Goal: Answer question/provide support

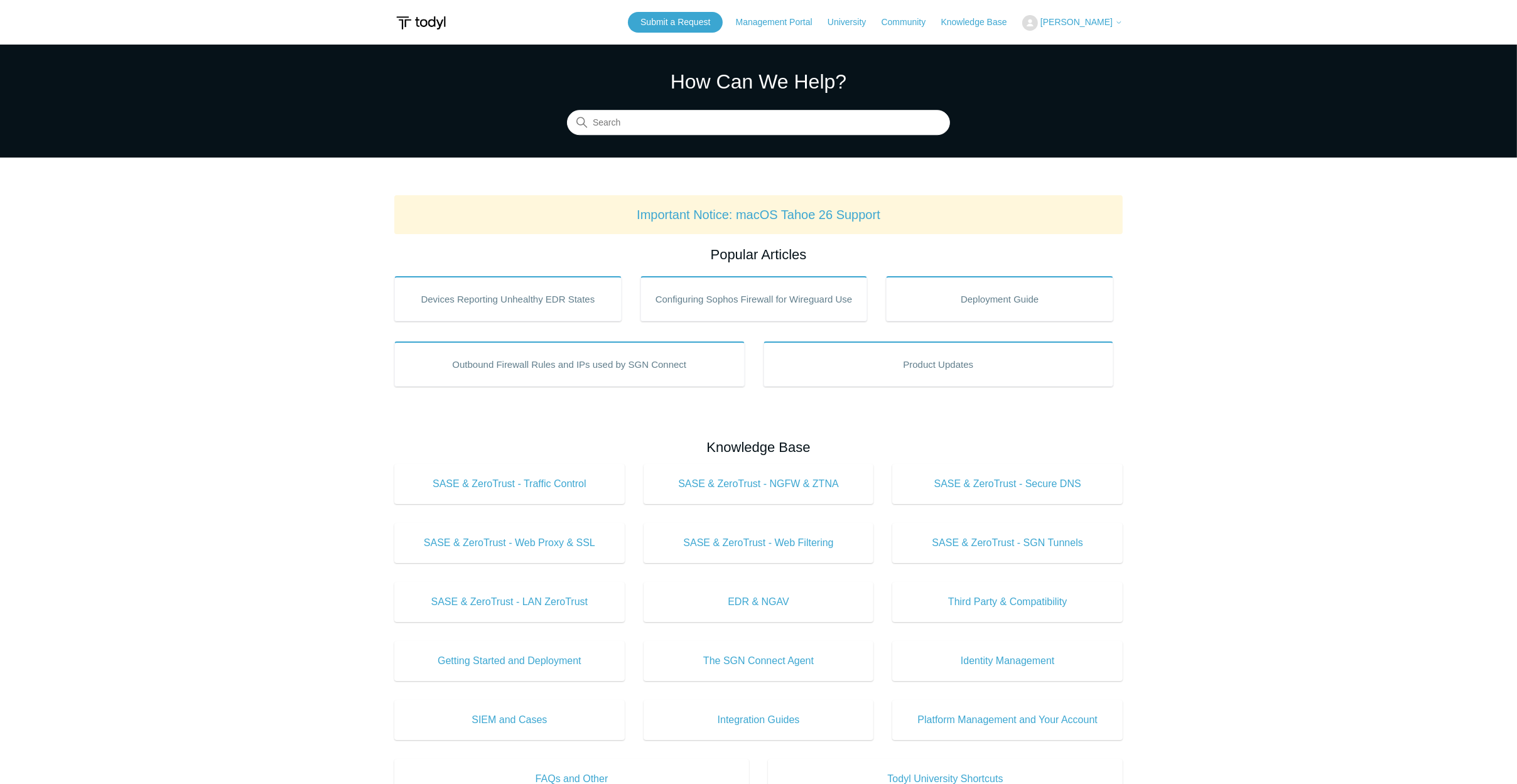
click at [1085, 20] on span "[PERSON_NAME]" at bounding box center [1076, 22] width 72 height 10
click at [1075, 52] on link "My Support Requests" at bounding box center [1083, 49] width 122 height 22
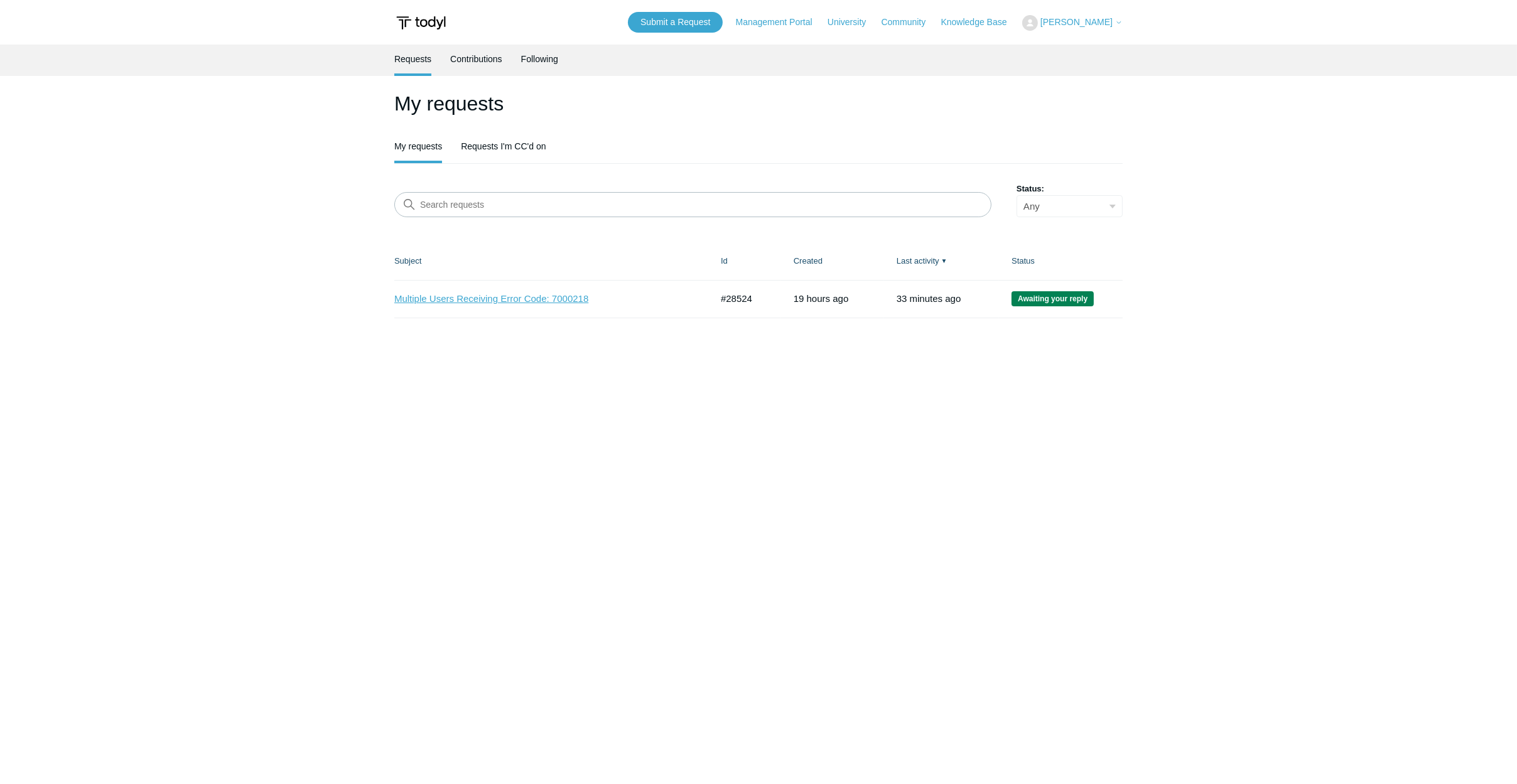
click at [567, 299] on link "Multiple Users Receiving Error Code: 7000218" at bounding box center [543, 299] width 298 height 14
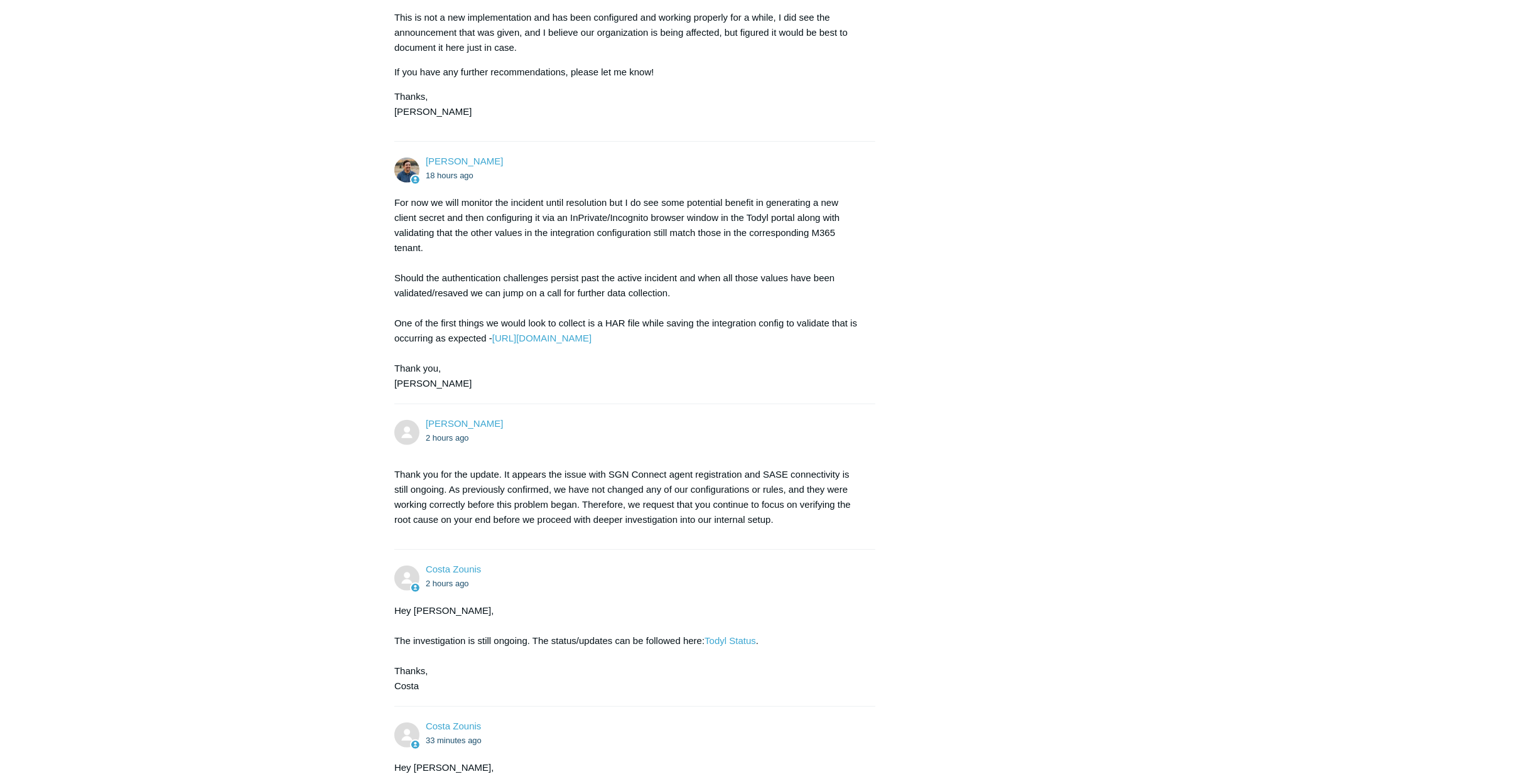
scroll to position [1581, 0]
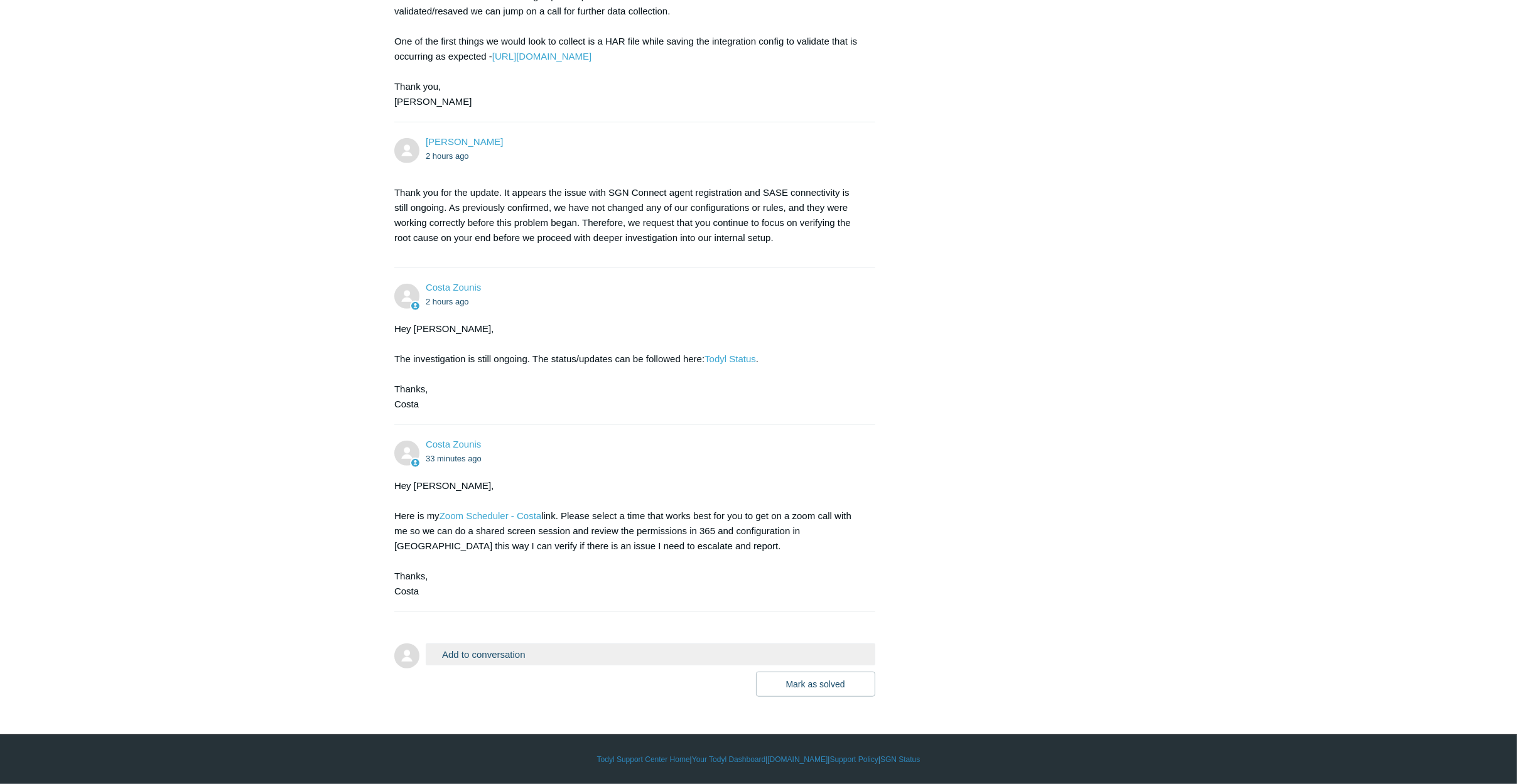
drag, startPoint x: 743, startPoint y: 465, endPoint x: 758, endPoint y: 494, distance: 32.6
click at [750, 355] on link "Todyl Status" at bounding box center [730, 359] width 51 height 11
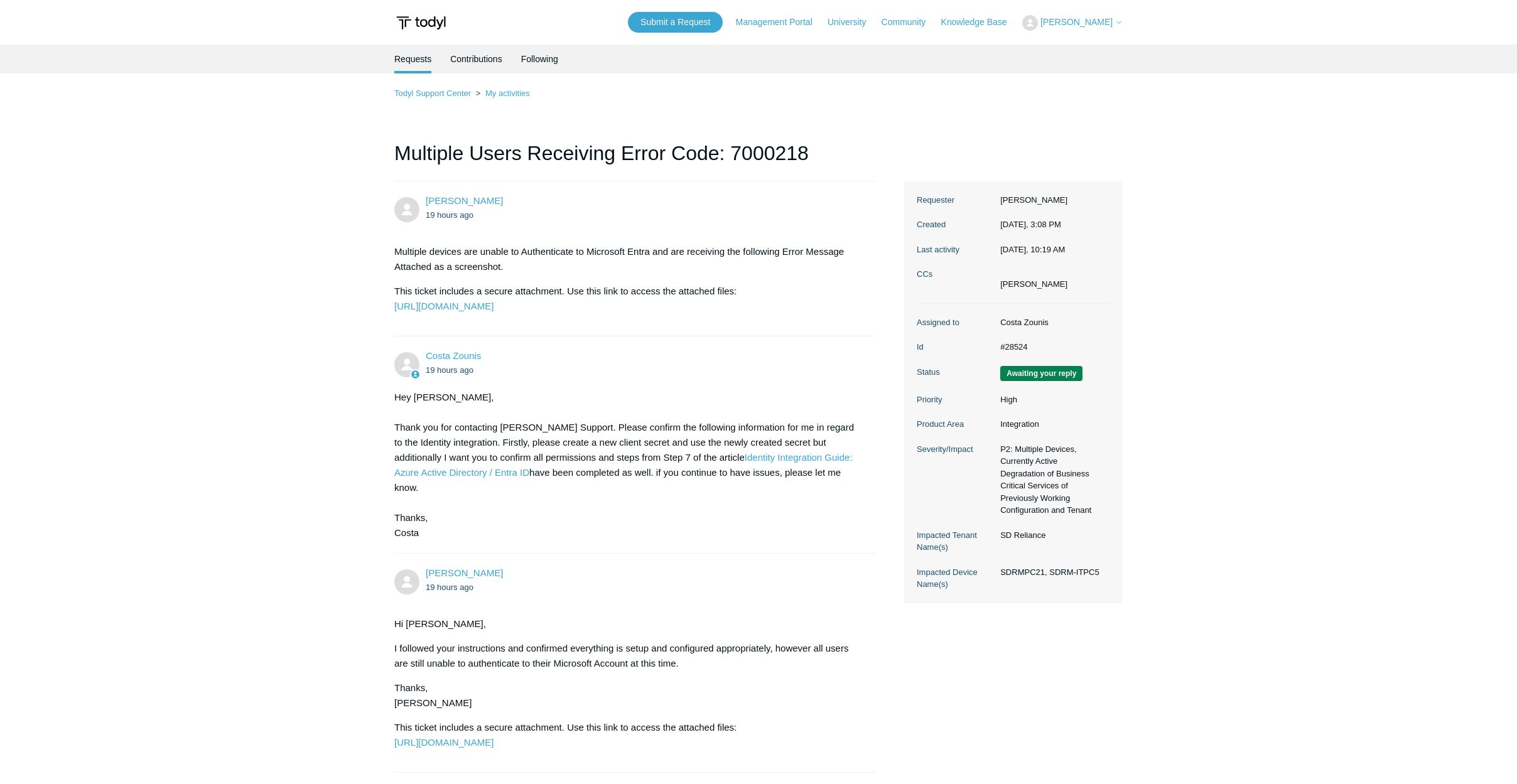
scroll to position [1581, 0]
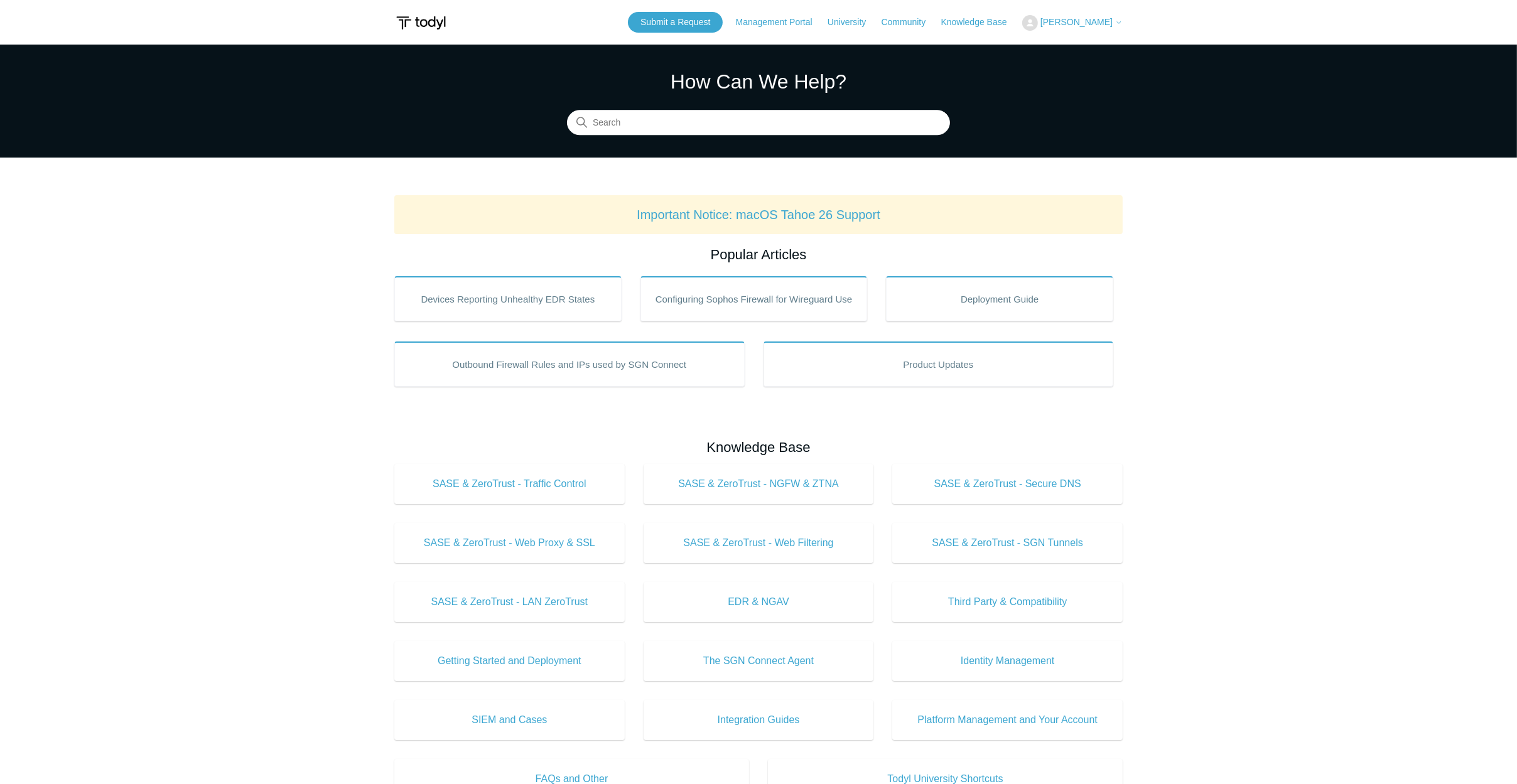
click at [1106, 25] on span "[PERSON_NAME]" at bounding box center [1076, 22] width 72 height 10
click at [1102, 46] on link "My Support Requests" at bounding box center [1083, 49] width 122 height 22
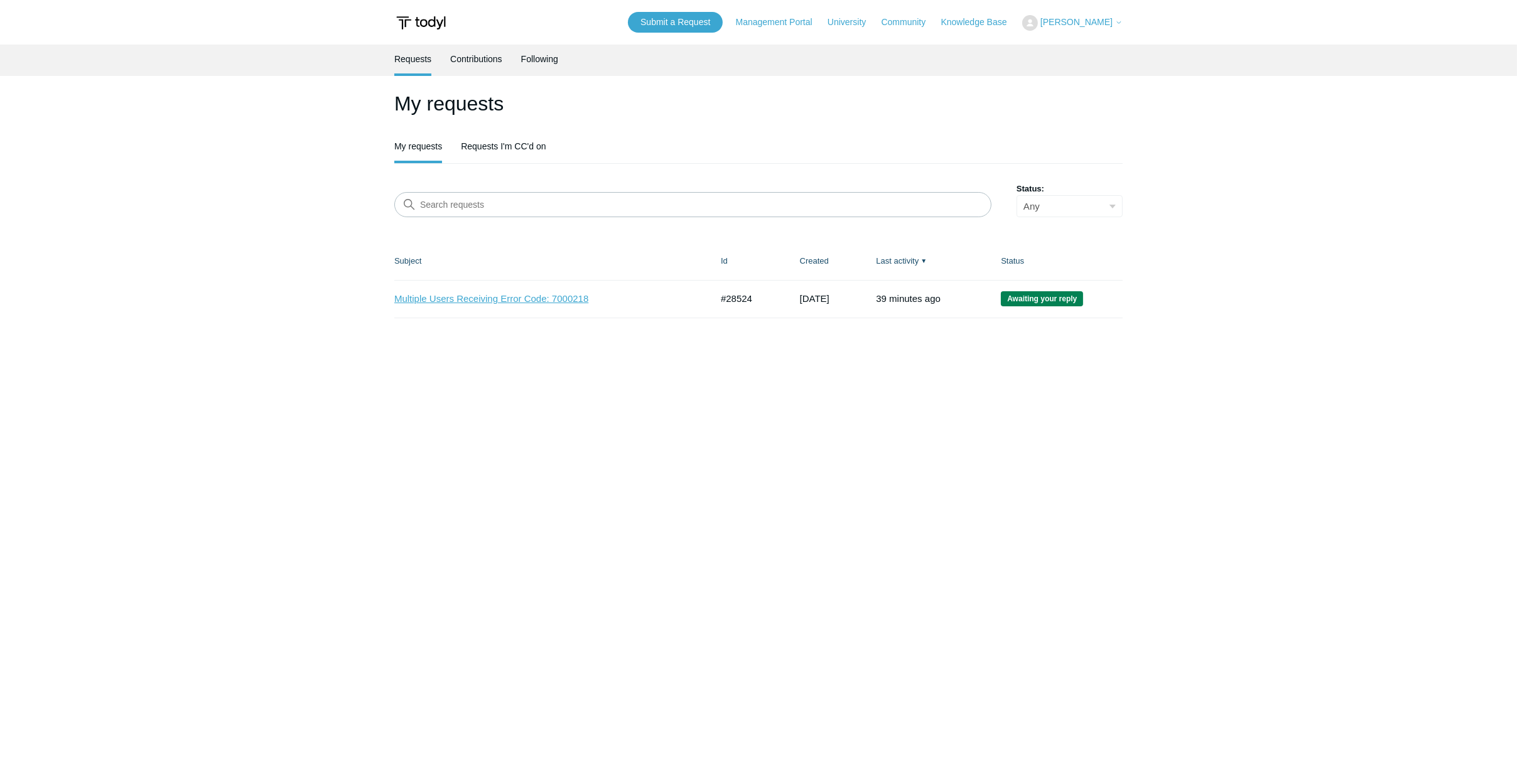
click at [517, 297] on link "Multiple Users Receiving Error Code: 7000218" at bounding box center [543, 299] width 298 height 14
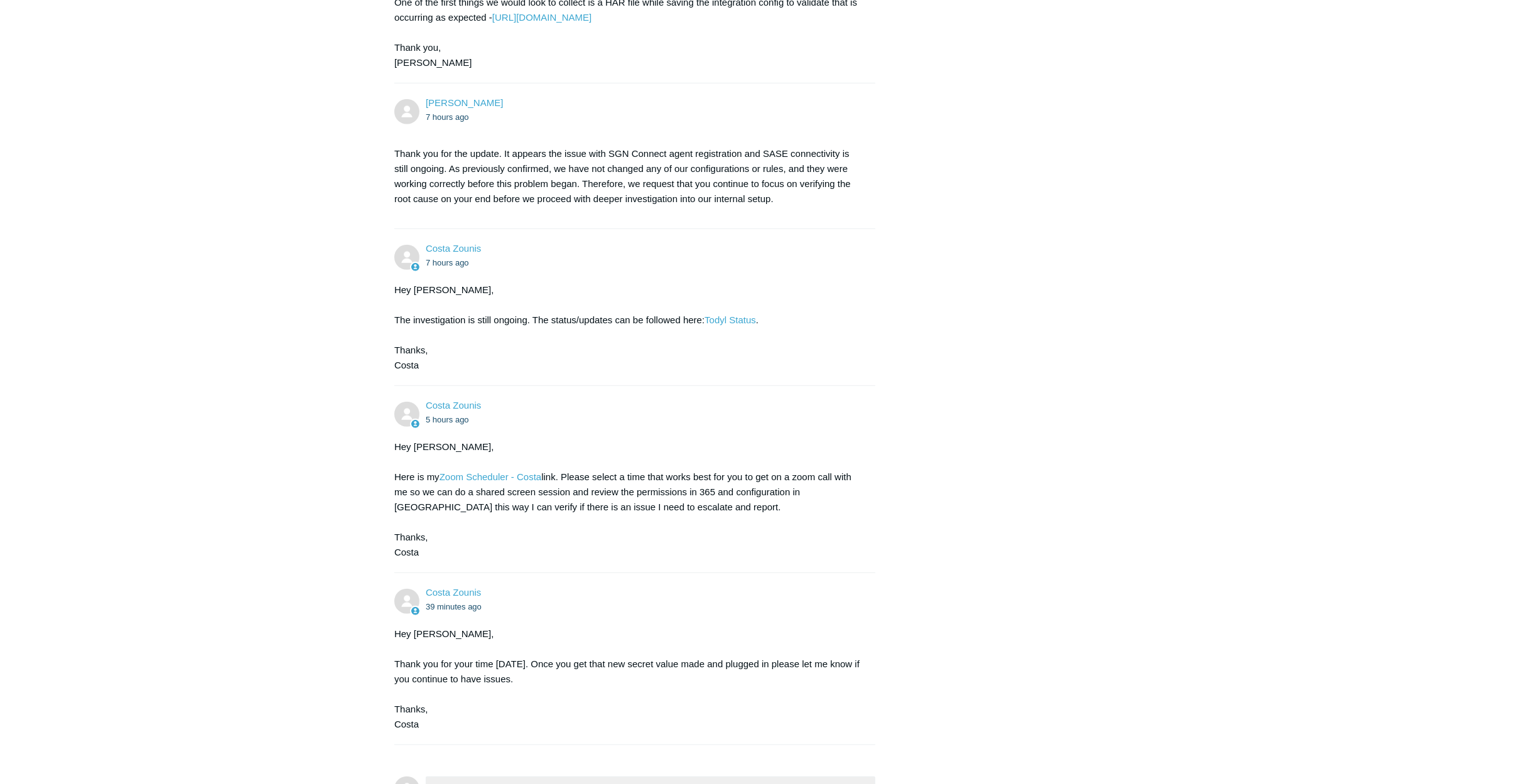
scroll to position [1754, 0]
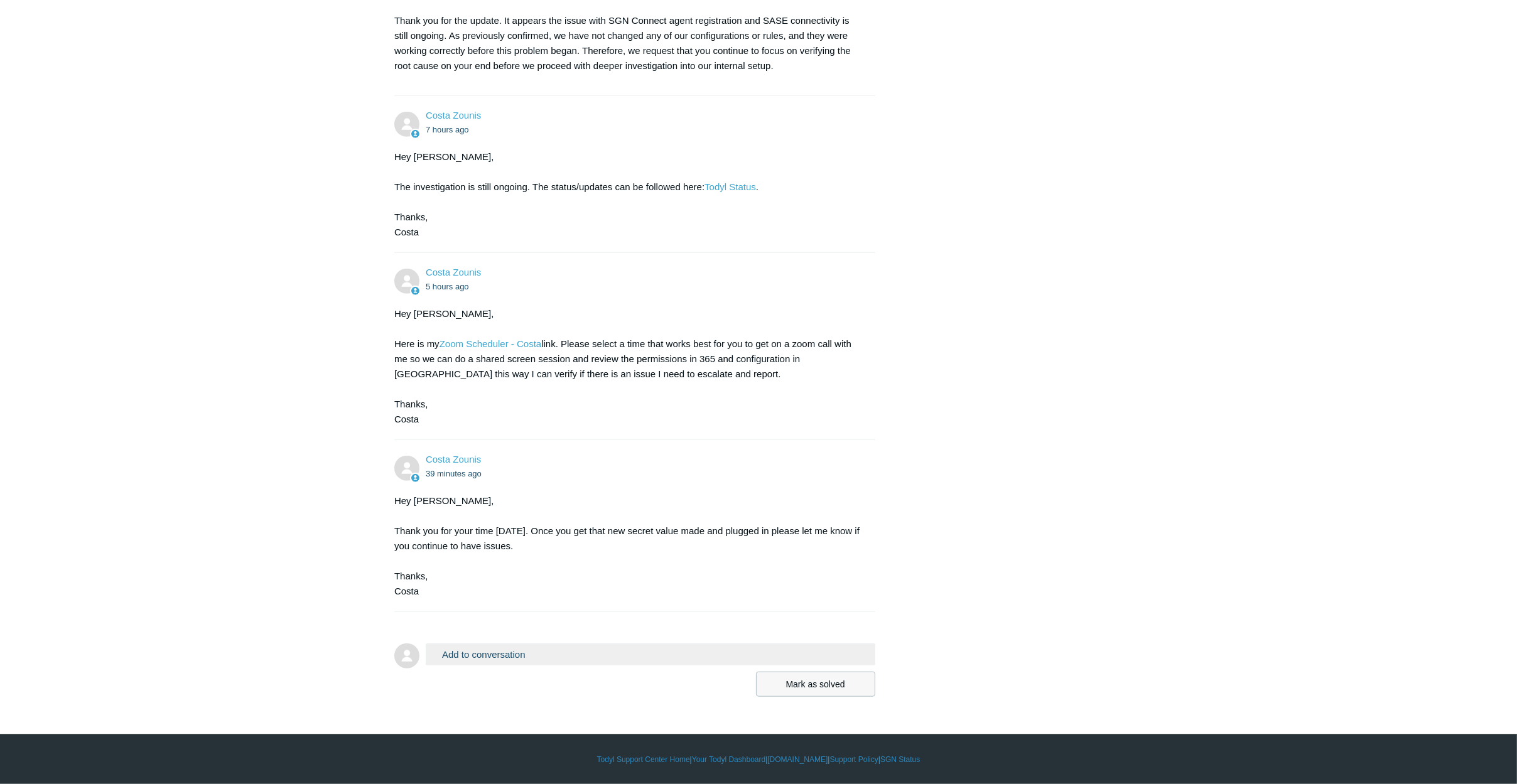
click at [835, 687] on button "Mark as solved" at bounding box center [815, 684] width 119 height 25
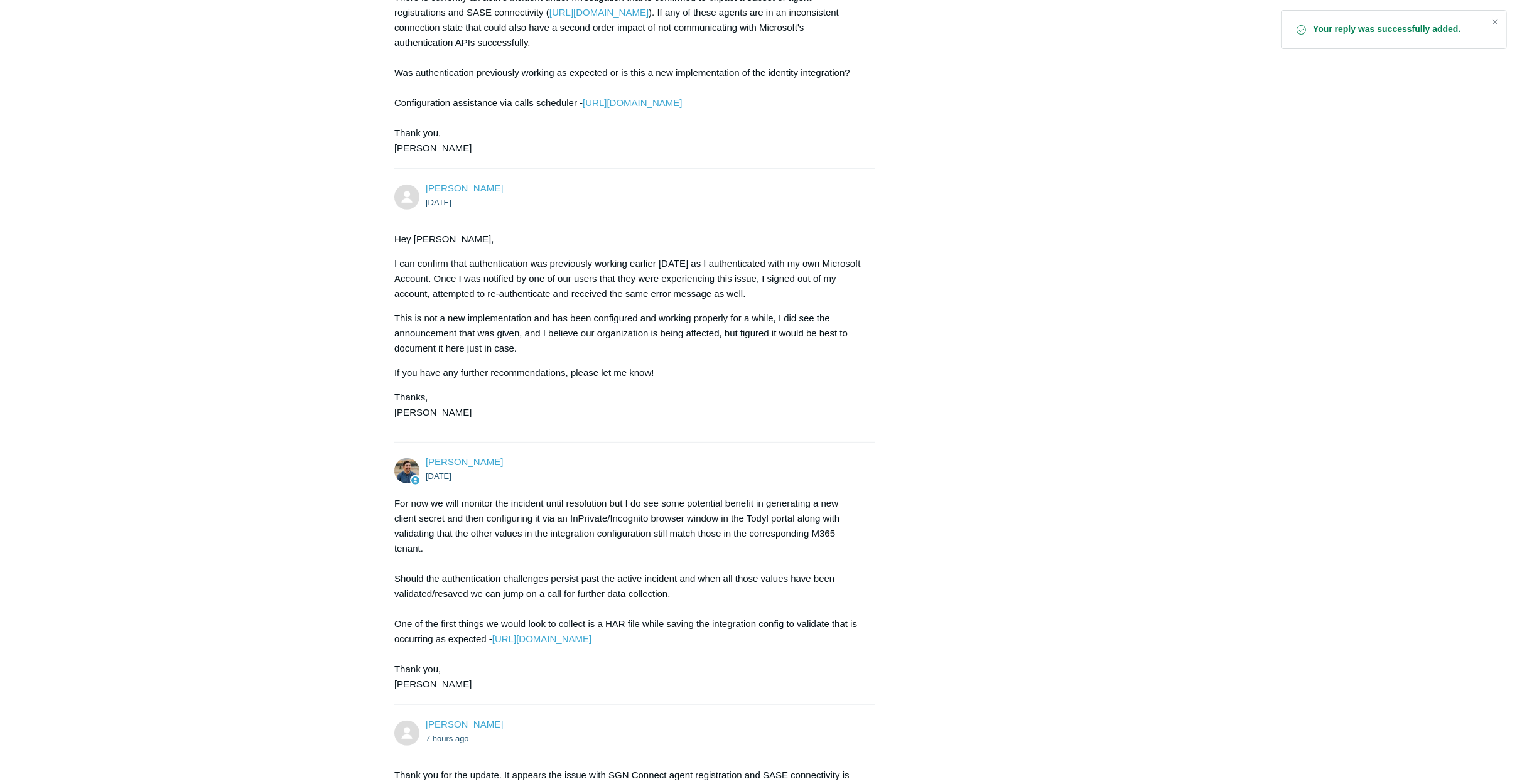
scroll to position [1729, 0]
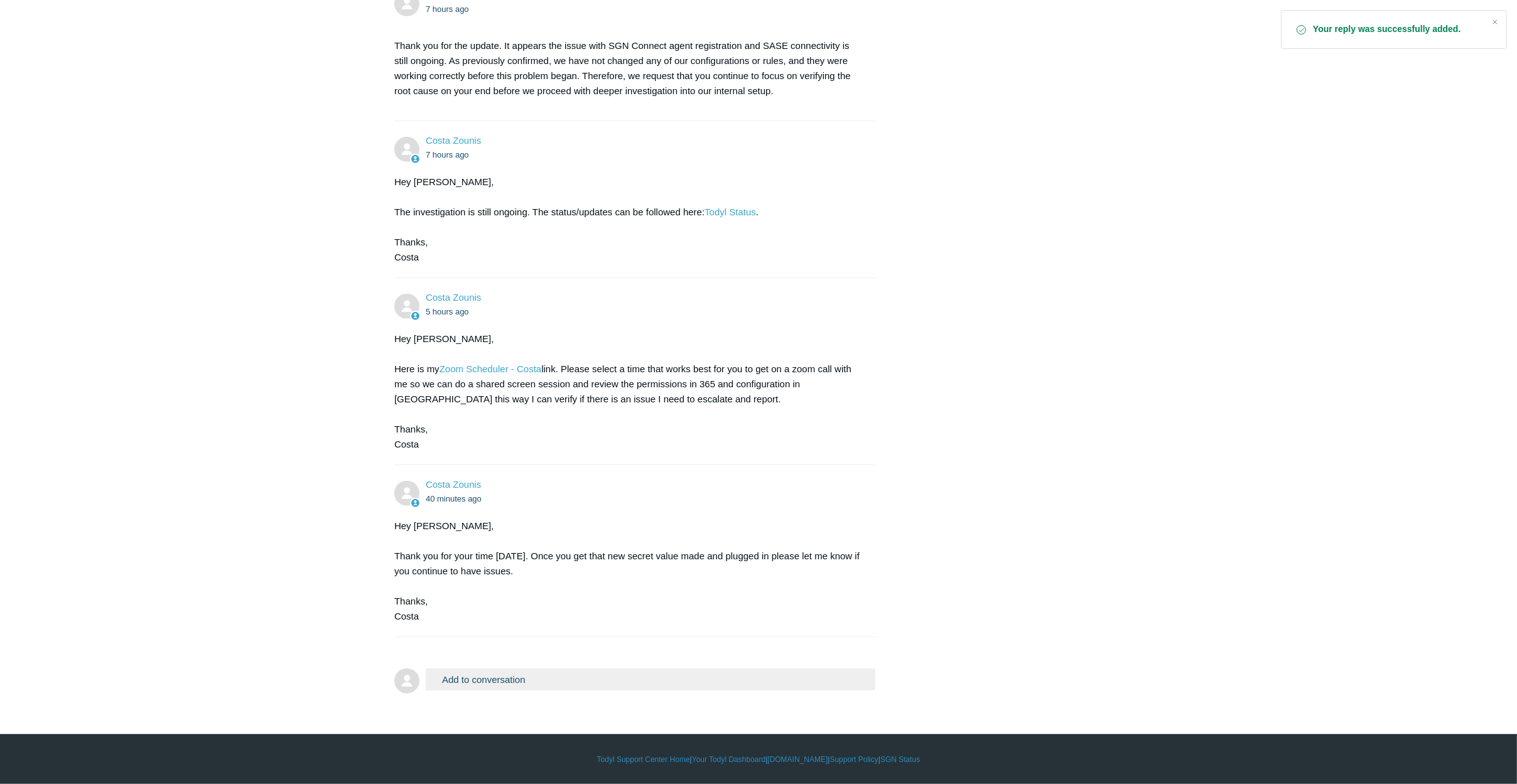
drag, startPoint x: 763, startPoint y: 376, endPoint x: 877, endPoint y: 625, distance: 273.9
click at [503, 673] on button "Add to conversation" at bounding box center [650, 679] width 450 height 22
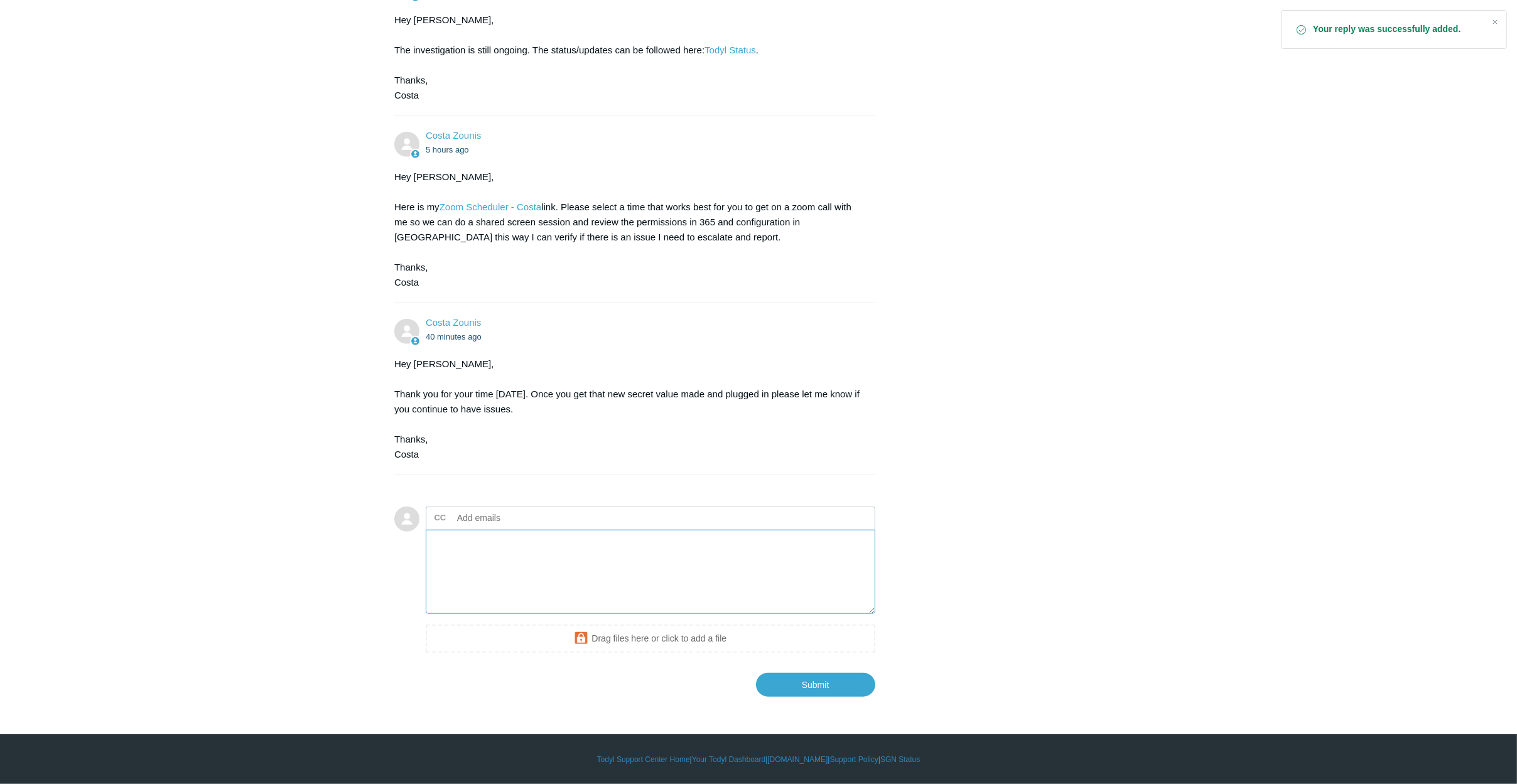
scroll to position [1890, 0]
type textarea "C"
type textarea "T"
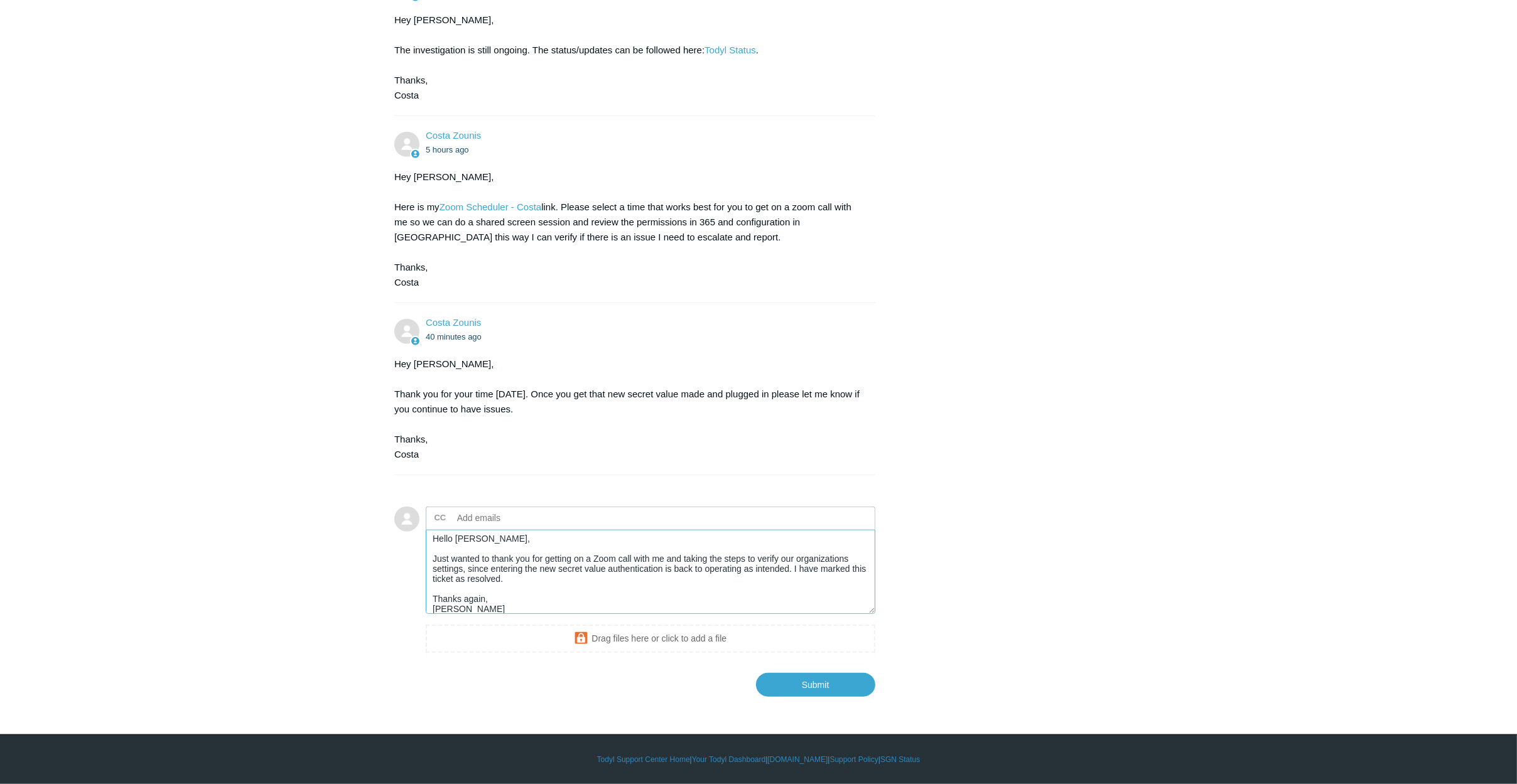
scroll to position [10, 0]
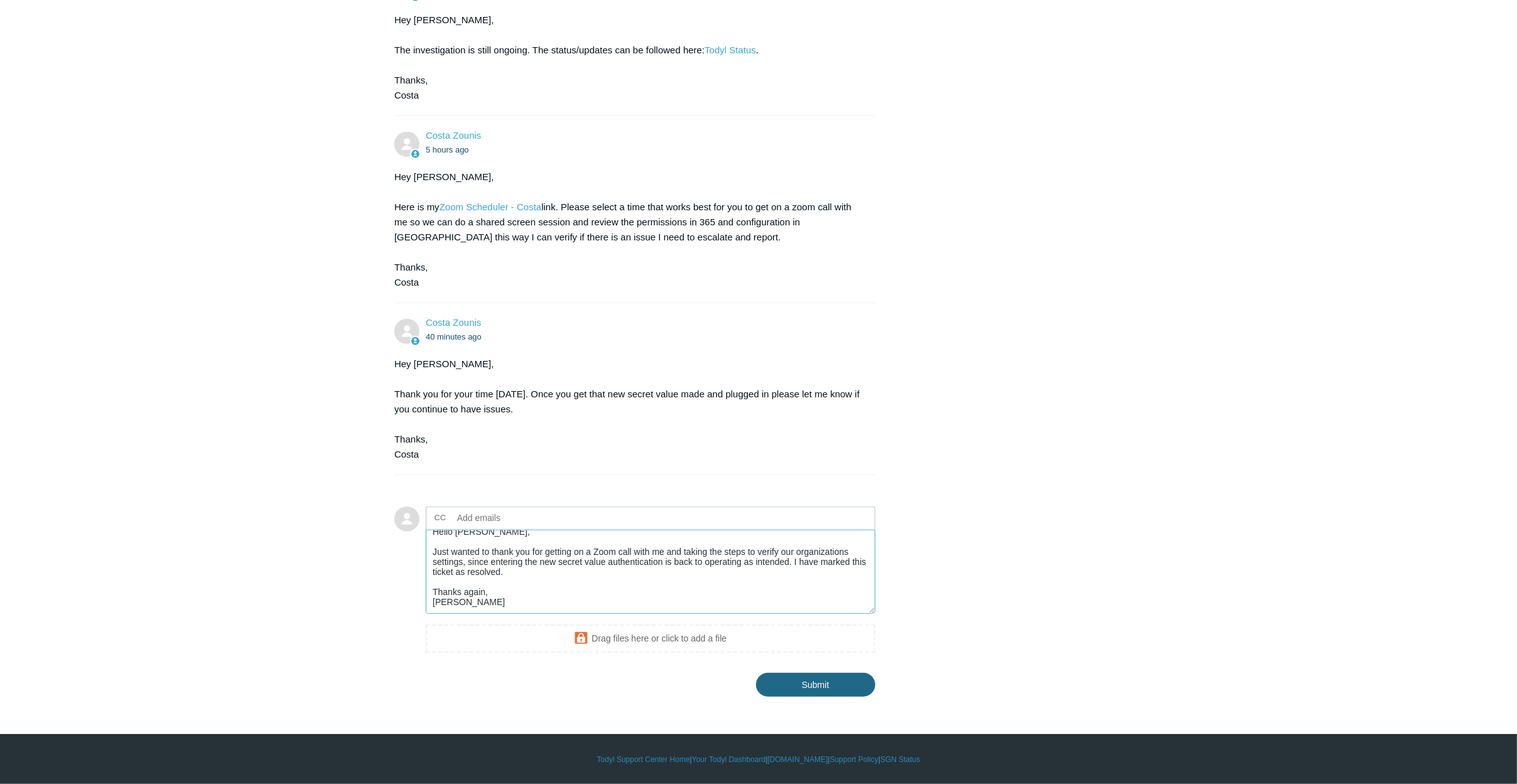
type textarea "Hello Costa, Just wanted to thank you for getting on a Zoom call with me and ta…"
click at [789, 682] on input "Submit" at bounding box center [815, 684] width 119 height 25
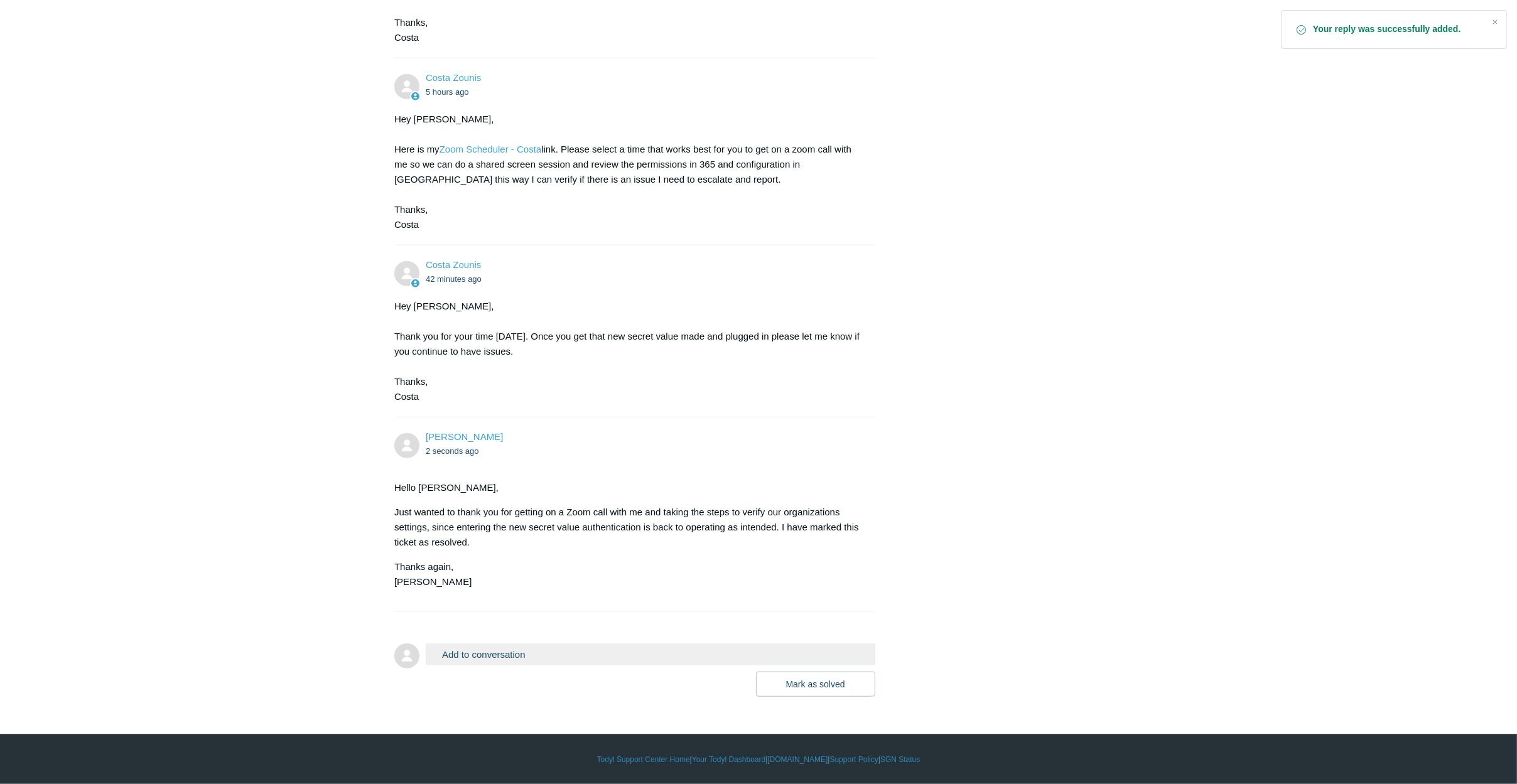
scroll to position [1948, 0]
click at [806, 684] on button "Mark as solved" at bounding box center [815, 684] width 119 height 25
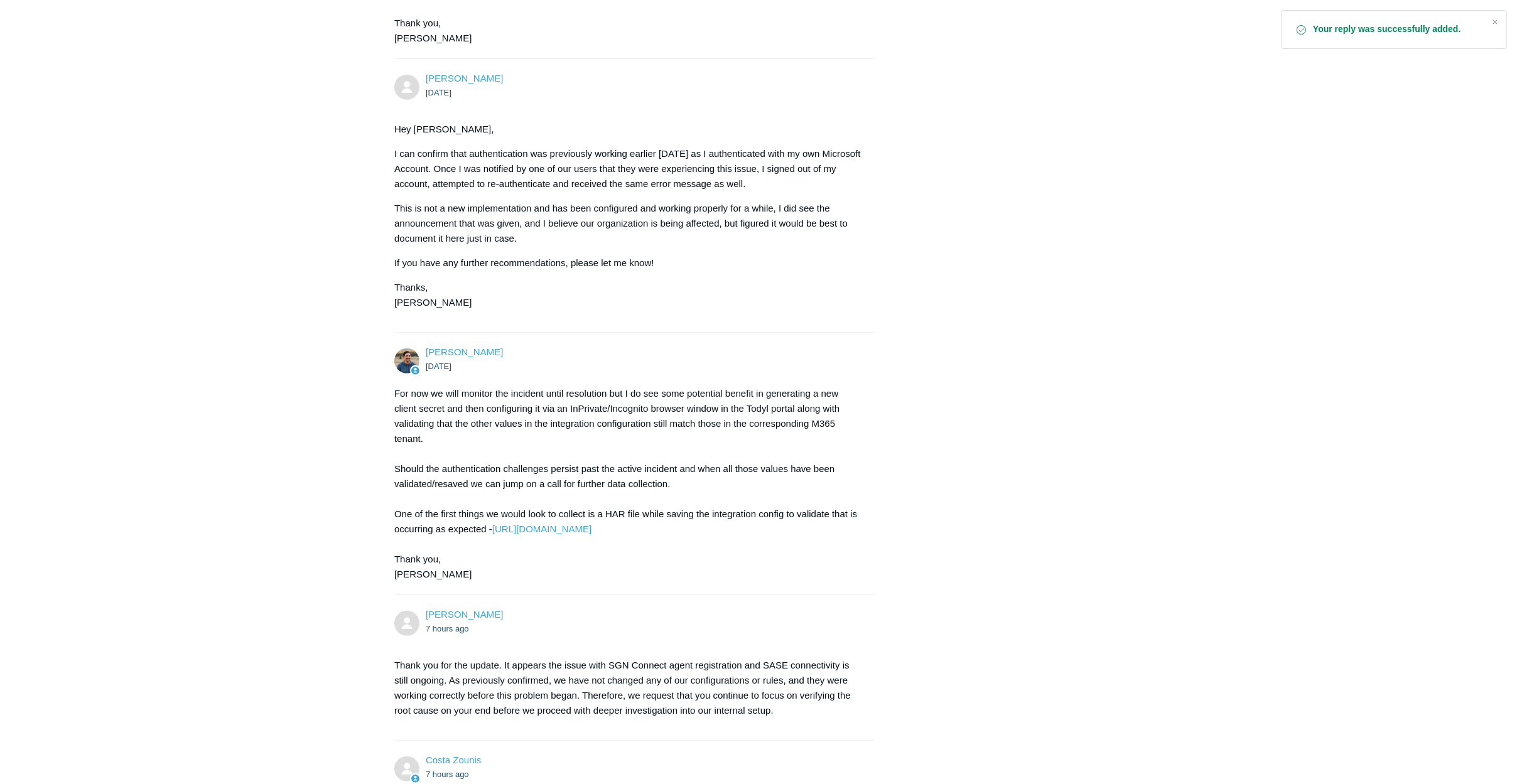
scroll to position [1923, 0]
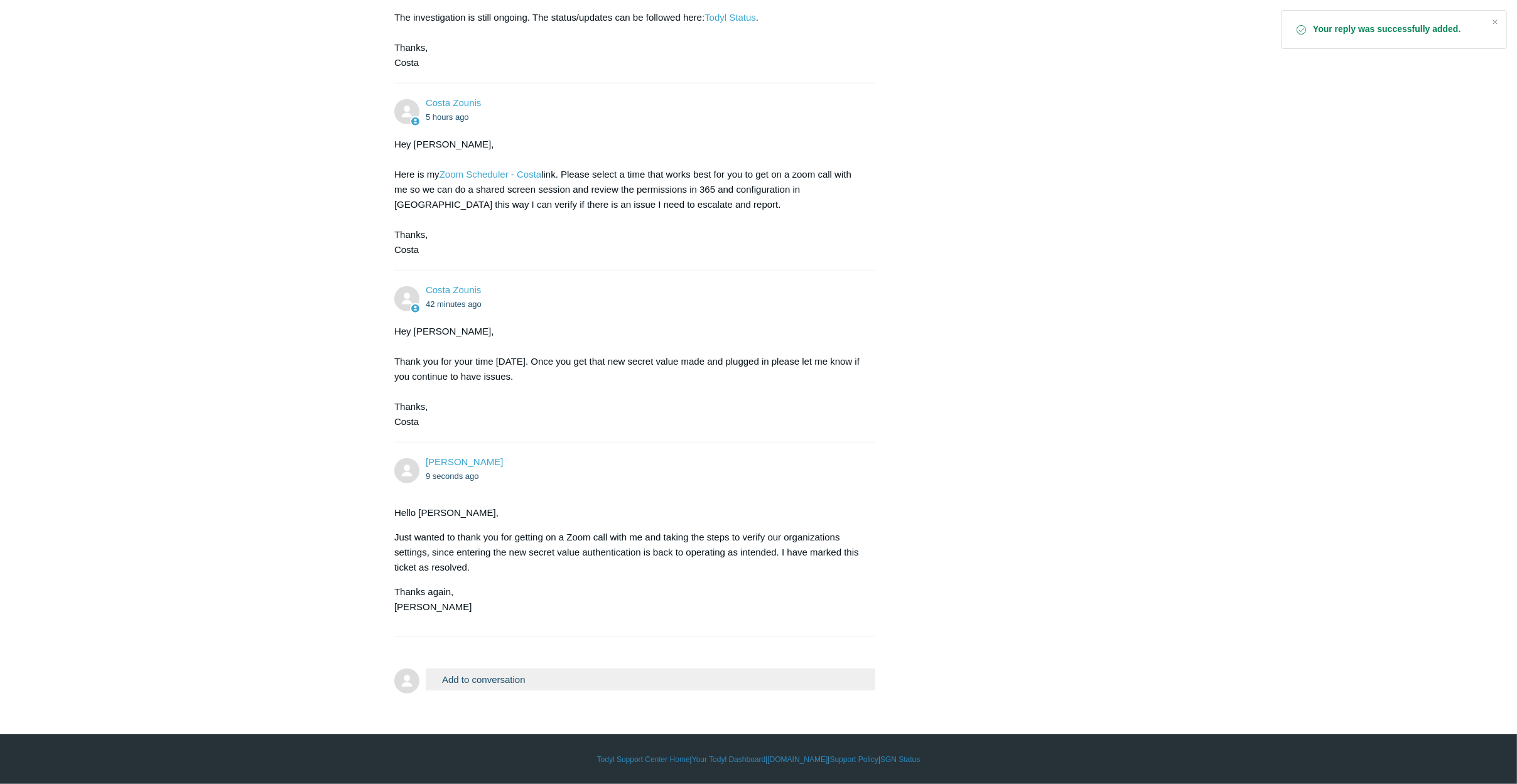
drag, startPoint x: 1220, startPoint y: 258, endPoint x: 1269, endPoint y: 528, distance: 274.4
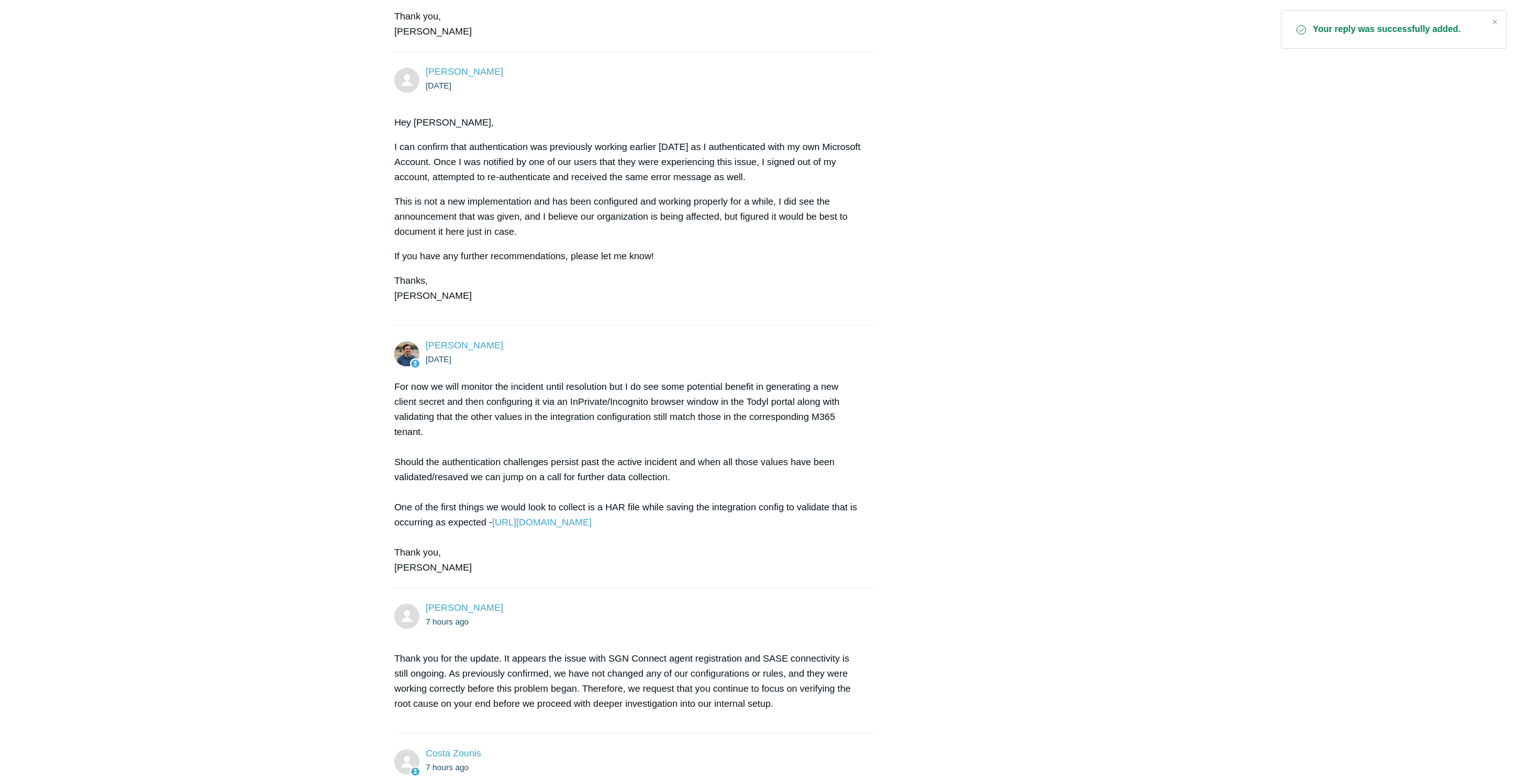
scroll to position [0, 0]
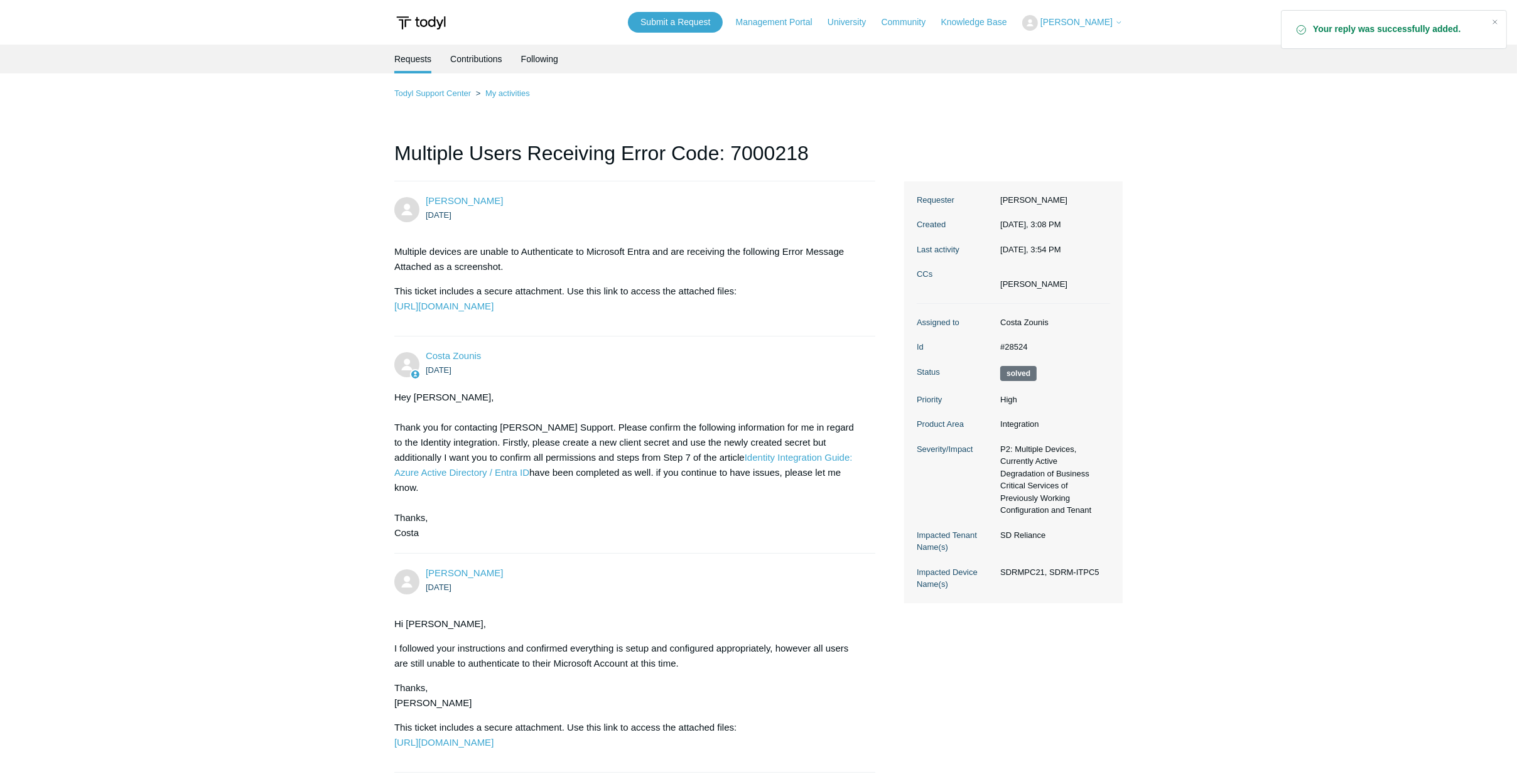
drag, startPoint x: 1281, startPoint y: 540, endPoint x: 1148, endPoint y: 246, distance: 322.7
